Goal: Use online tool/utility: Use online tool/utility

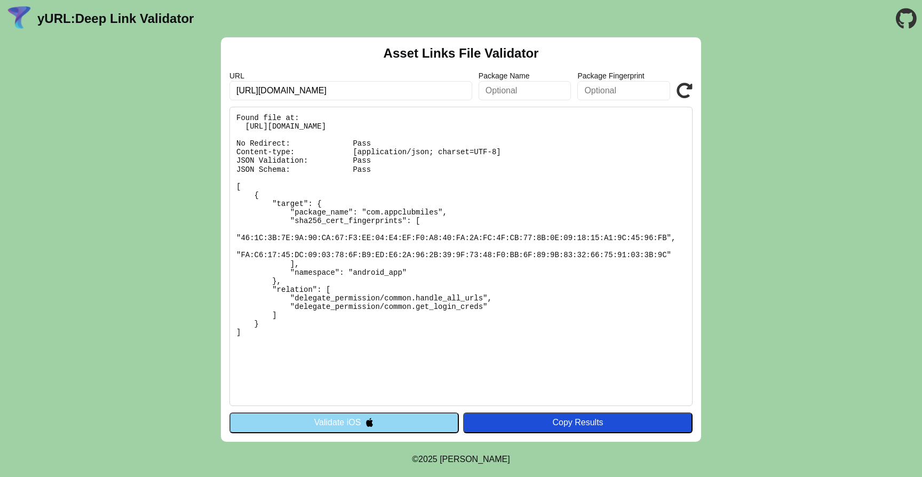
click at [341, 421] on button "Validate iOS" at bounding box center [343, 422] width 229 height 20
